Goal: Task Accomplishment & Management: Manage account settings

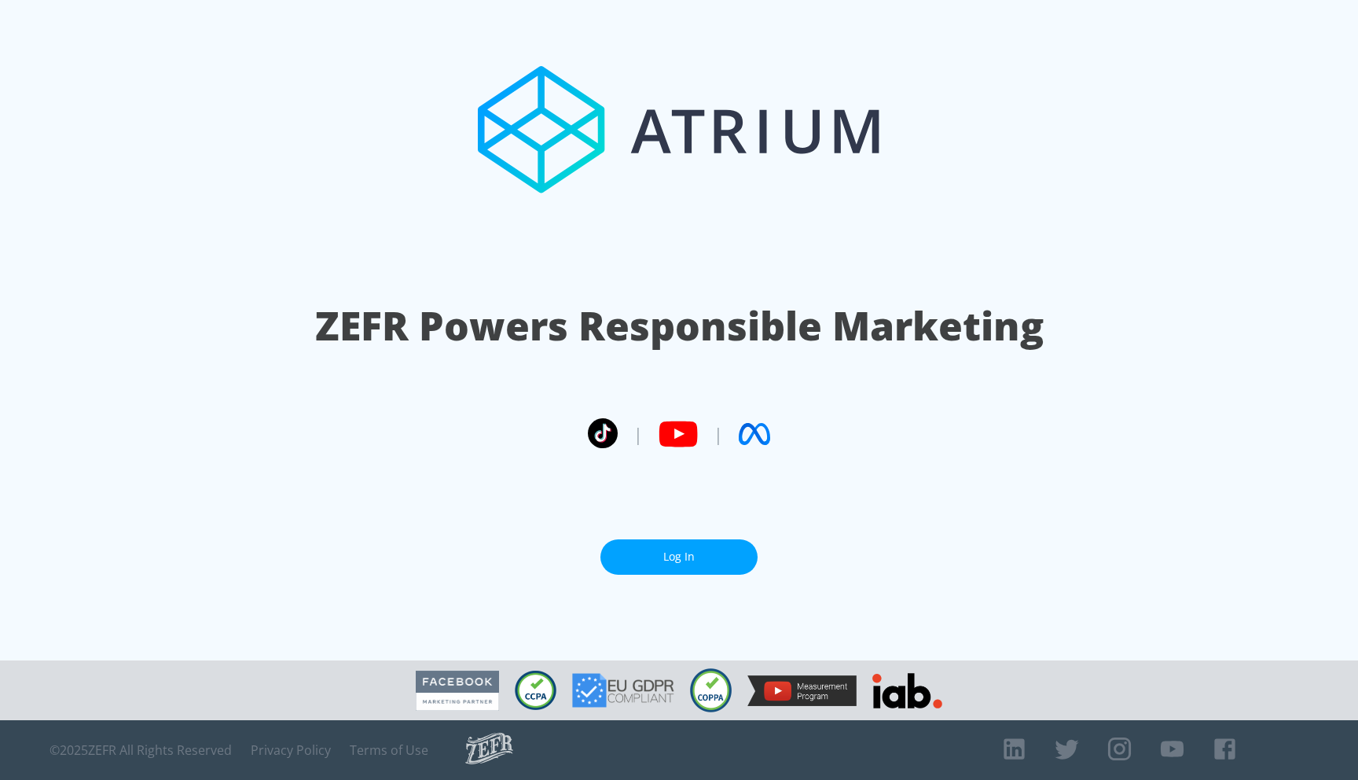
click at [690, 542] on link "Log In" at bounding box center [679, 556] width 157 height 35
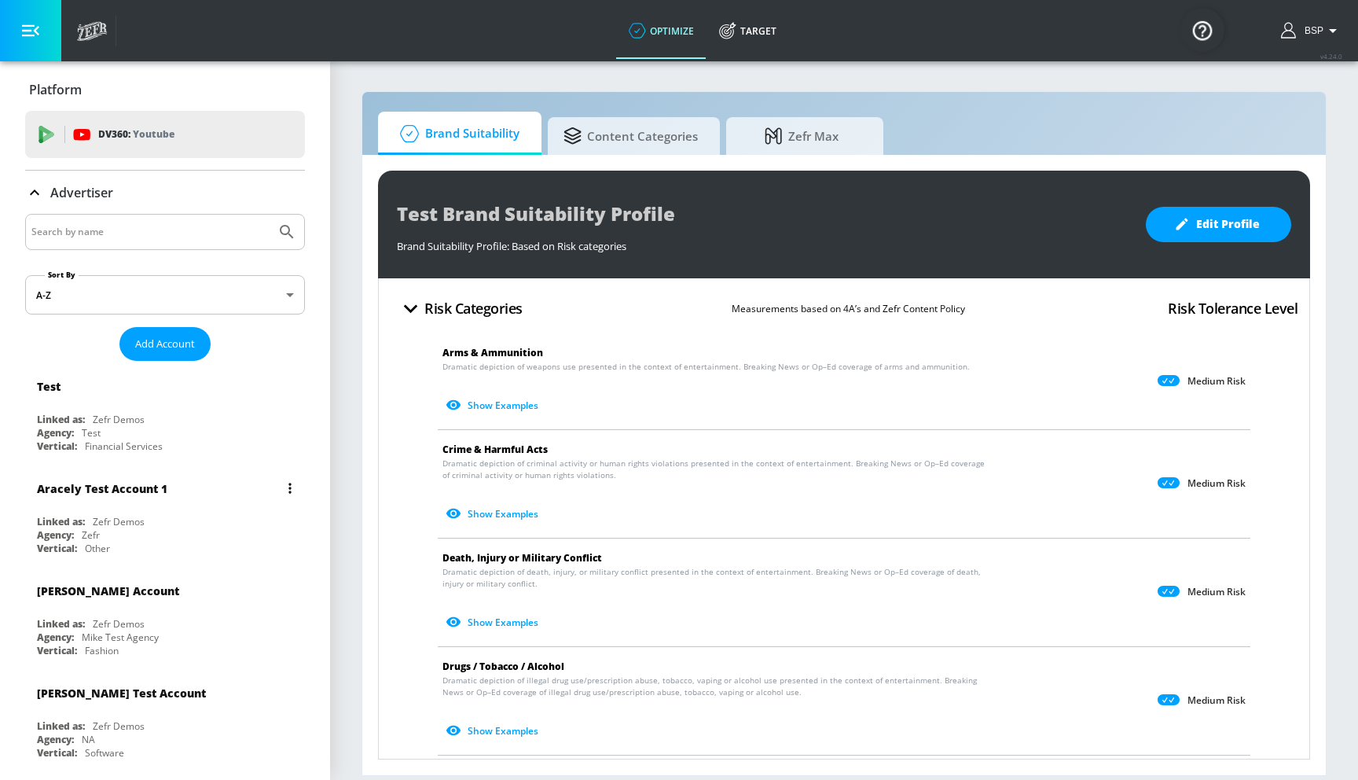
click at [161, 498] on div "Aracely Test Account 1" at bounding box center [169, 488] width 264 height 38
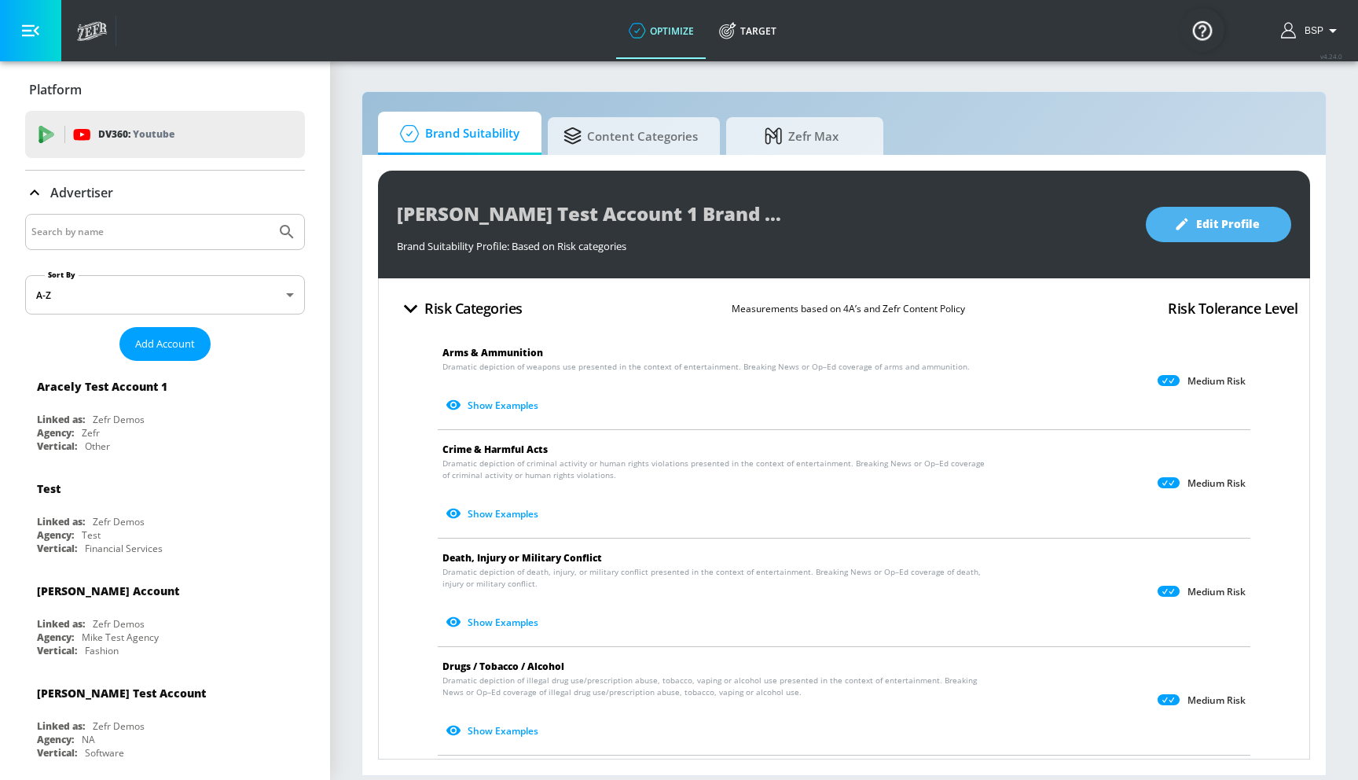
click at [678, 232] on span "Edit Profile" at bounding box center [1219, 225] width 83 height 20
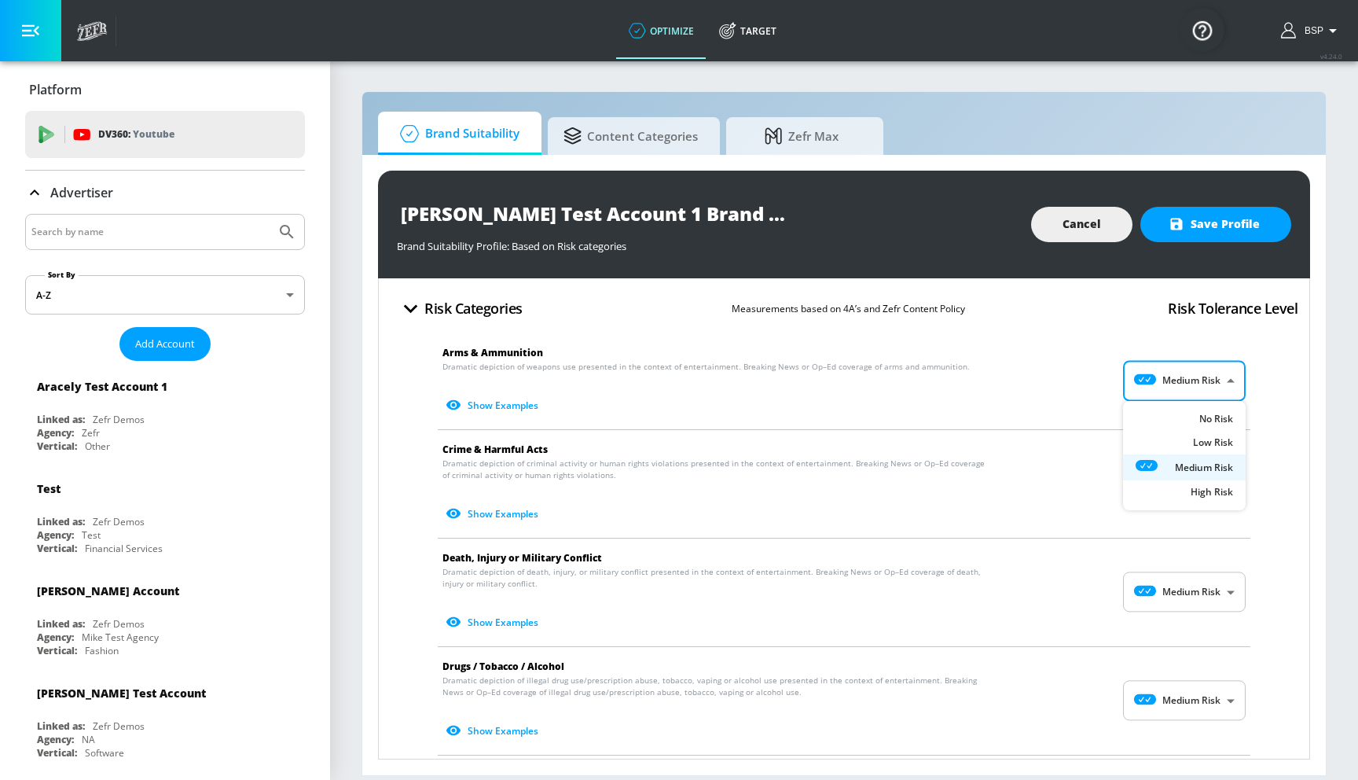
click at [678, 382] on body "optimize Target optimize Target v 4.24.0 BSP Platform DV360: Youtube DV360: You…" at bounding box center [679, 390] width 1358 height 780
click at [678, 376] on div at bounding box center [679, 390] width 1358 height 780
